Goal: Task Accomplishment & Management: Use online tool/utility

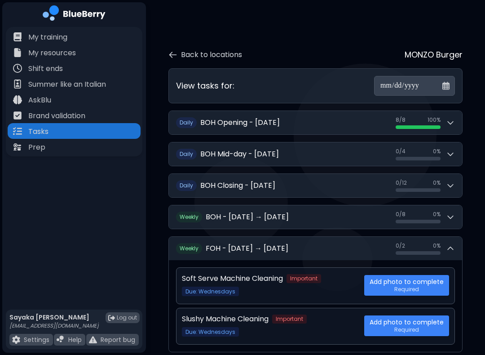
scroll to position [52, 0]
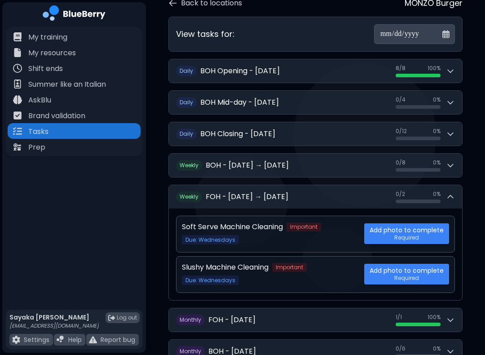
click at [448, 161] on icon at bounding box center [450, 165] width 9 height 9
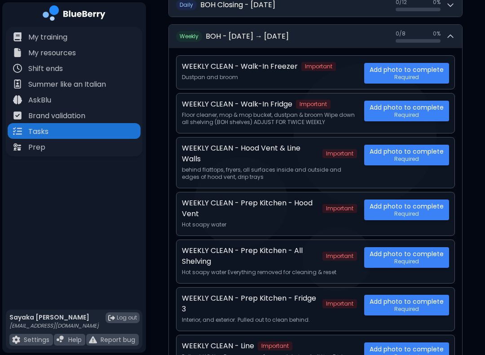
scroll to position [181, 0]
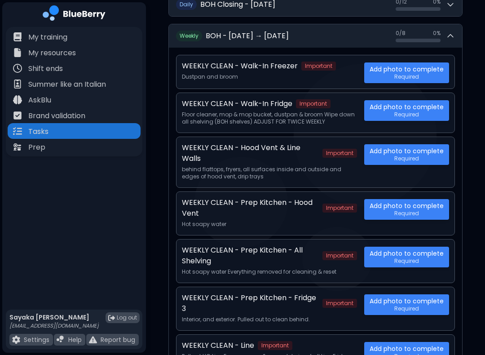
click at [456, 33] on button "W eekly BOH - [DATE] → [DATE] 0 / 8 0 / 8 0 %" at bounding box center [316, 35] width 294 height 23
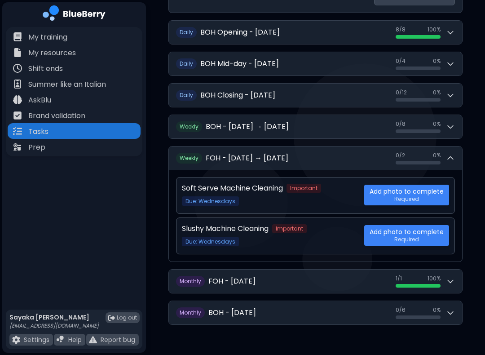
scroll to position [52, 0]
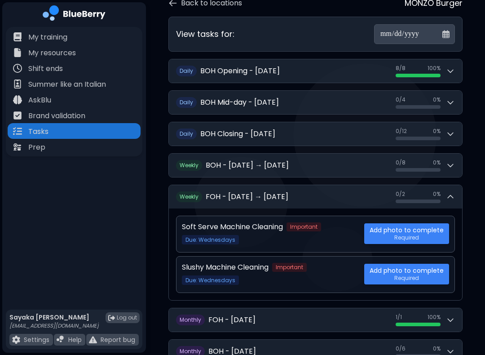
click at [446, 165] on div "0 / 8 0 / 8 0 %" at bounding box center [425, 165] width 59 height 13
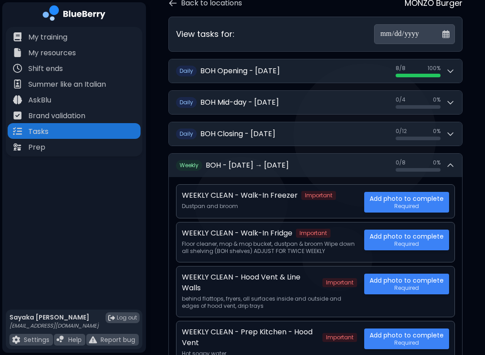
click at [429, 168] on div at bounding box center [418, 170] width 45 height 4
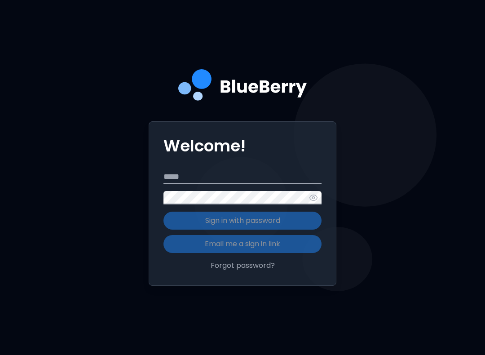
click at [291, 184] on input "Email" at bounding box center [243, 176] width 158 height 13
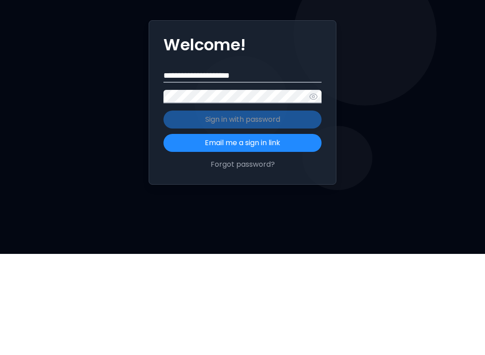
type input "**********"
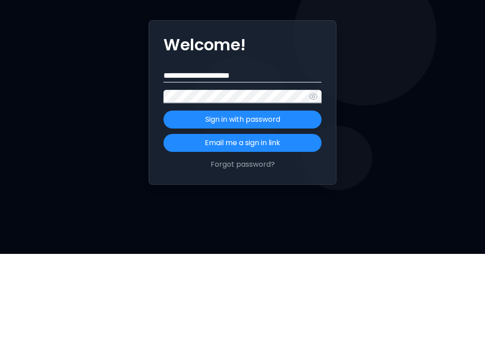
click at [303, 212] on button "Sign in with password" at bounding box center [243, 221] width 158 height 18
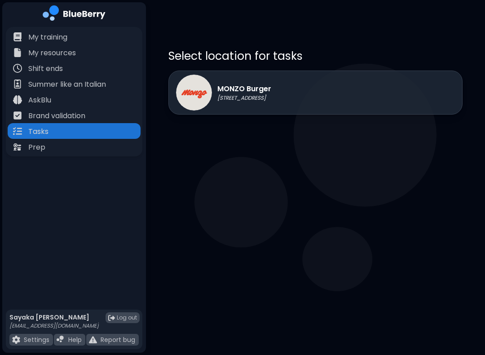
click at [407, 89] on div "MONZO Burger [STREET_ADDRESS]" at bounding box center [316, 93] width 294 height 44
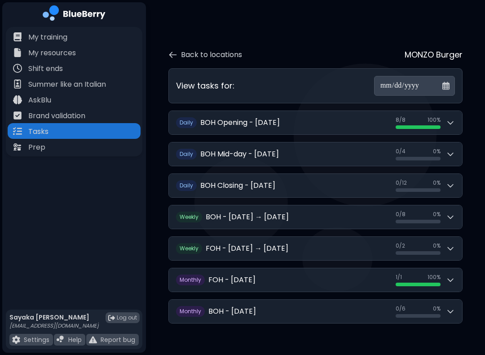
click at [436, 211] on span "0 %" at bounding box center [437, 214] width 8 height 7
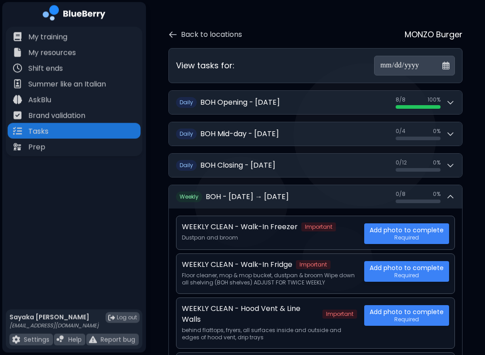
scroll to position [20, 0]
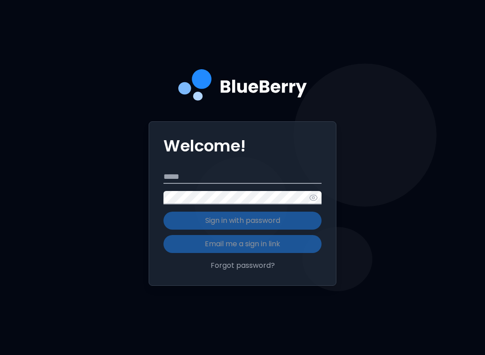
click at [271, 184] on input "Email" at bounding box center [243, 176] width 158 height 13
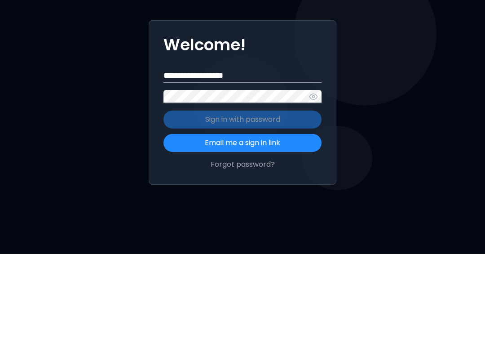
type input "**********"
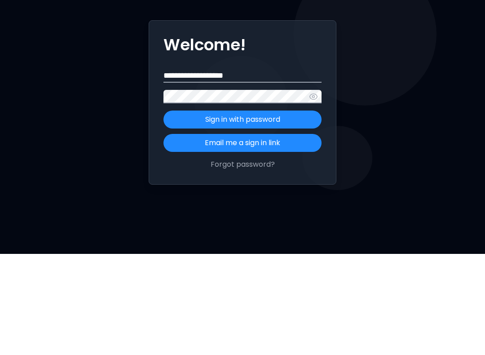
click at [279, 215] on p "Sign in with password" at bounding box center [242, 220] width 75 height 11
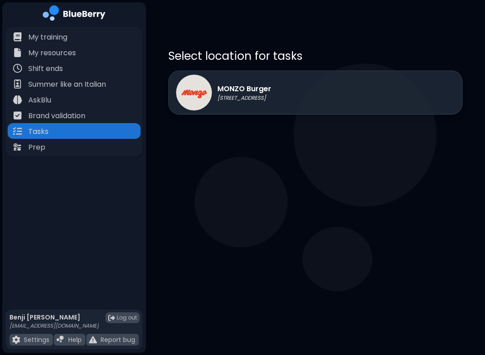
click at [271, 98] on p "[STREET_ADDRESS]" at bounding box center [245, 97] width 54 height 7
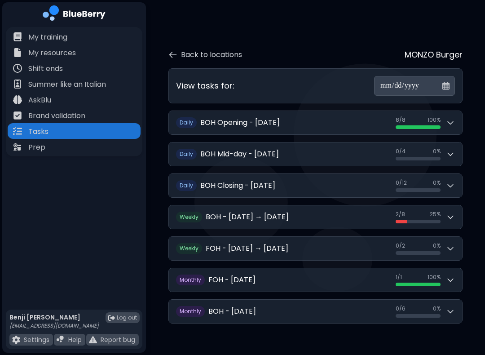
click at [440, 211] on span "25 %" at bounding box center [435, 214] width 11 height 7
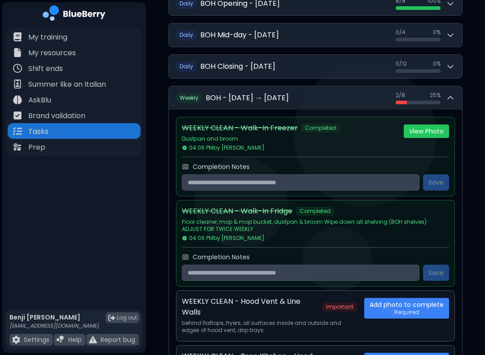
scroll to position [120, 0]
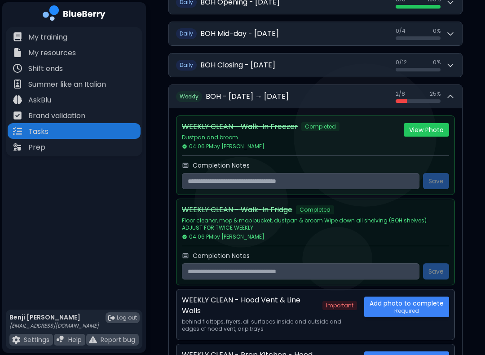
click at [436, 123] on button "View Photo" at bounding box center [426, 129] width 45 height 13
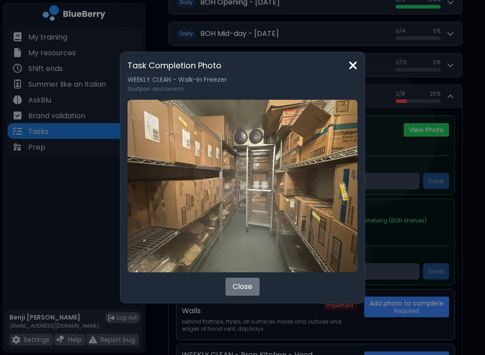
click at [358, 65] on h3 "Task Completion Photo" at bounding box center [243, 65] width 230 height 13
click at [358, 66] on img at bounding box center [353, 65] width 9 height 12
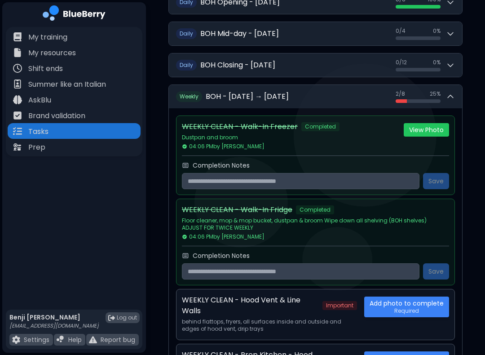
click at [430, 123] on button "View Photo" at bounding box center [426, 129] width 45 height 13
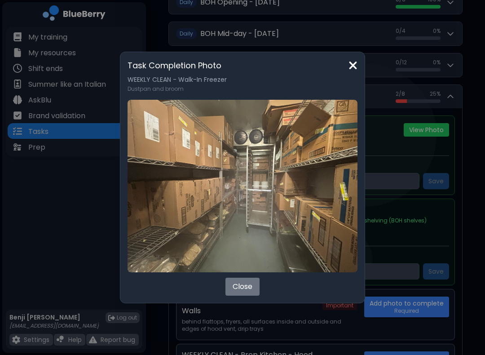
click at [250, 285] on button "Close" at bounding box center [243, 287] width 34 height 18
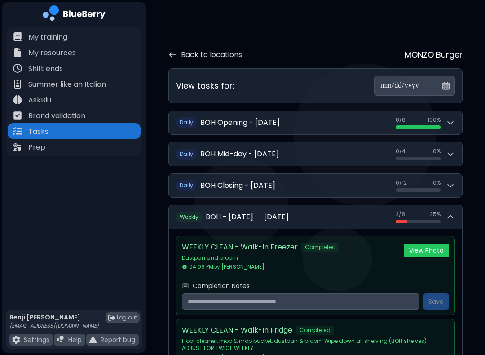
scroll to position [120, 0]
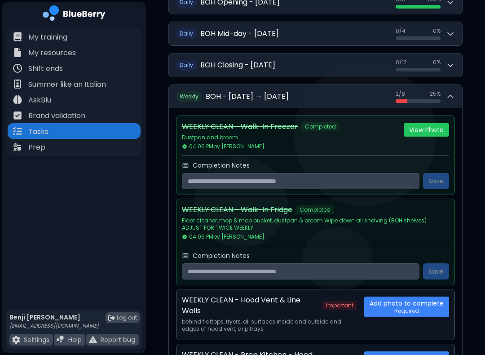
click at [385, 218] on p "Floor cleaner, mop & mop bucket, dustpan & broom Wipe down all shelving (BOH sh…" at bounding box center [312, 224] width 260 height 14
click at [315, 206] on span "Completed" at bounding box center [315, 209] width 38 height 9
click at [419, 217] on p "Floor cleaner, mop & mop bucket, dustpan & broom Wipe down all shelving (BOH sh…" at bounding box center [312, 224] width 260 height 14
click at [343, 252] on div "Completion Notes" at bounding box center [315, 256] width 267 height 8
click at [73, 137] on div "Tasks" at bounding box center [74, 131] width 133 height 16
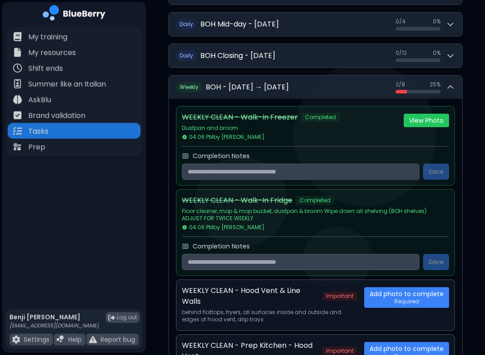
scroll to position [130, 0]
click at [97, 107] on div "AskBlu" at bounding box center [74, 100] width 133 height 16
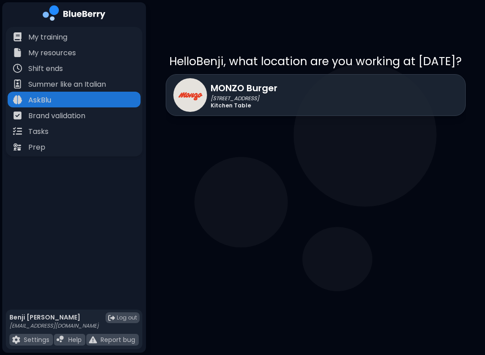
click at [98, 131] on div "Tasks" at bounding box center [74, 131] width 133 height 16
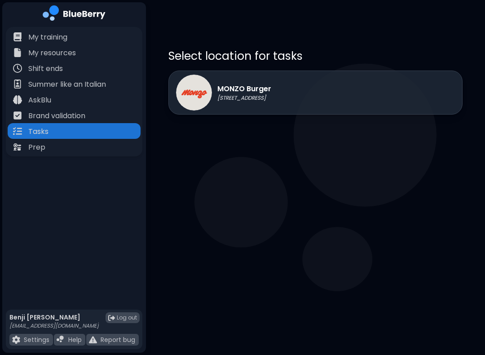
click at [291, 101] on div "MONZO Burger [STREET_ADDRESS]" at bounding box center [316, 93] width 294 height 44
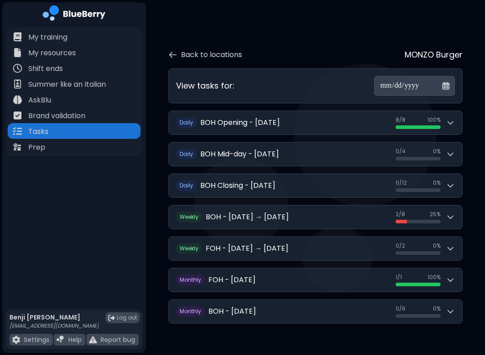
click at [441, 212] on div "2 / 8 2 / 8 25 %" at bounding box center [425, 217] width 59 height 13
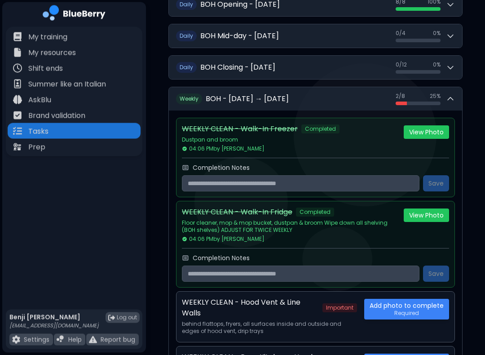
scroll to position [117, 0]
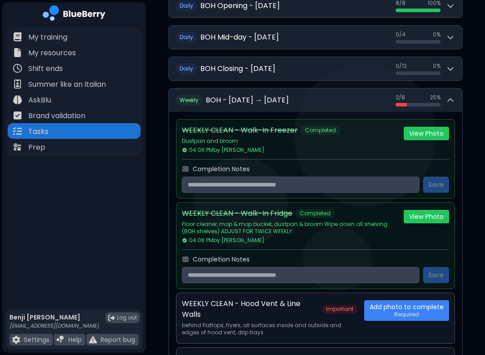
click at [436, 210] on button "View Photo" at bounding box center [426, 216] width 45 height 13
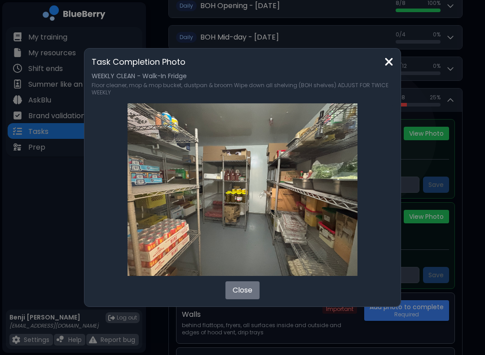
click at [387, 62] on img at bounding box center [389, 62] width 9 height 12
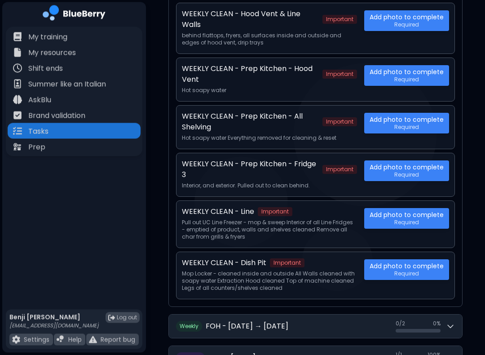
scroll to position [407, 0]
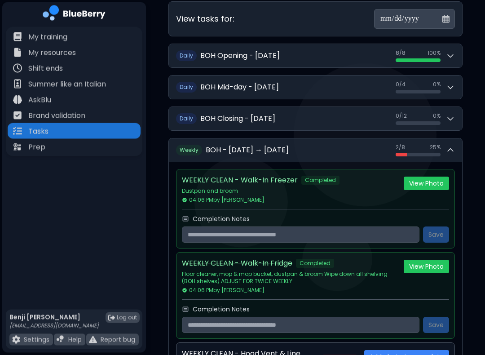
click at [445, 147] on div "2 / 8 2 / 8 25 %" at bounding box center [425, 150] width 59 height 13
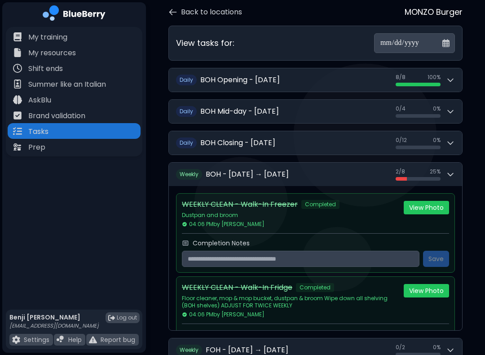
scroll to position [0, 0]
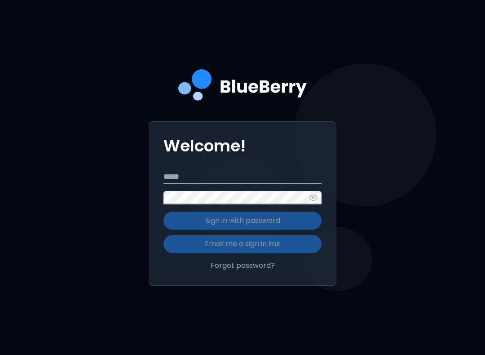
click at [241, 184] on input "Email" at bounding box center [243, 176] width 158 height 13
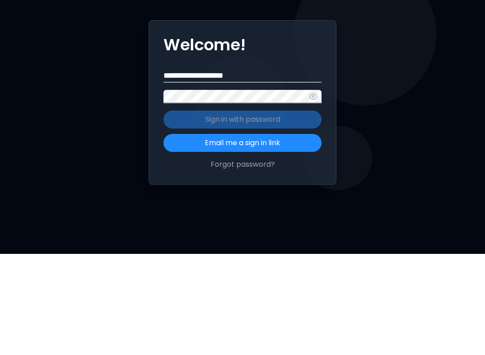
type input "**********"
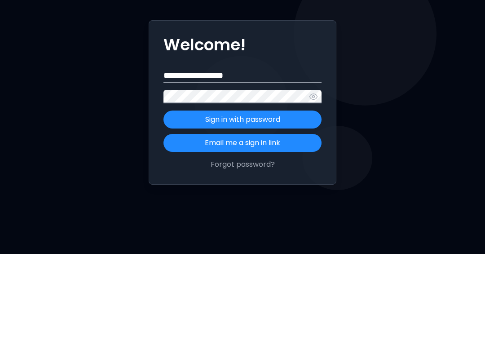
click at [295, 212] on button "Sign in with password" at bounding box center [243, 221] width 158 height 18
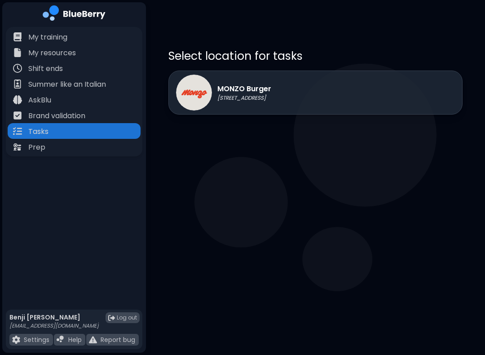
click at [302, 92] on div "MONZO Burger [STREET_ADDRESS]" at bounding box center [316, 93] width 294 height 44
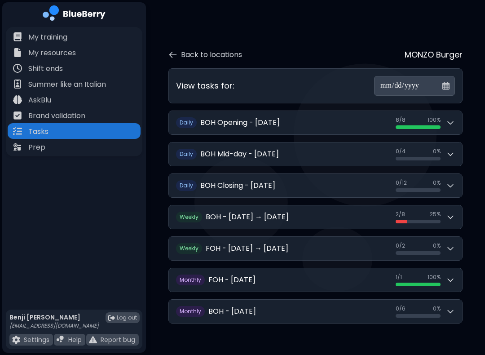
click at [450, 150] on icon at bounding box center [450, 154] width 9 height 9
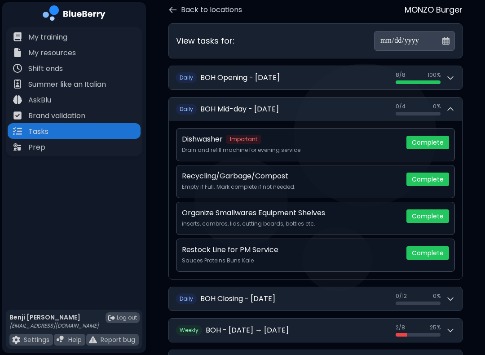
scroll to position [51, 0]
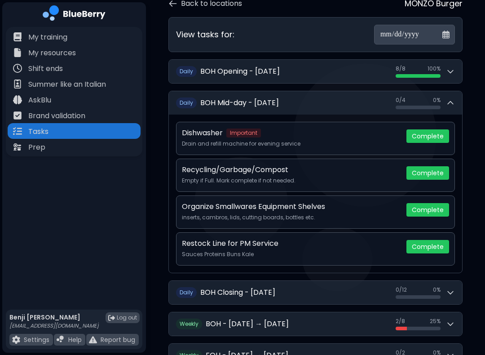
click at [432, 130] on button "Complete" at bounding box center [428, 135] width 43 height 13
